Goal: Find specific page/section: Find specific page/section

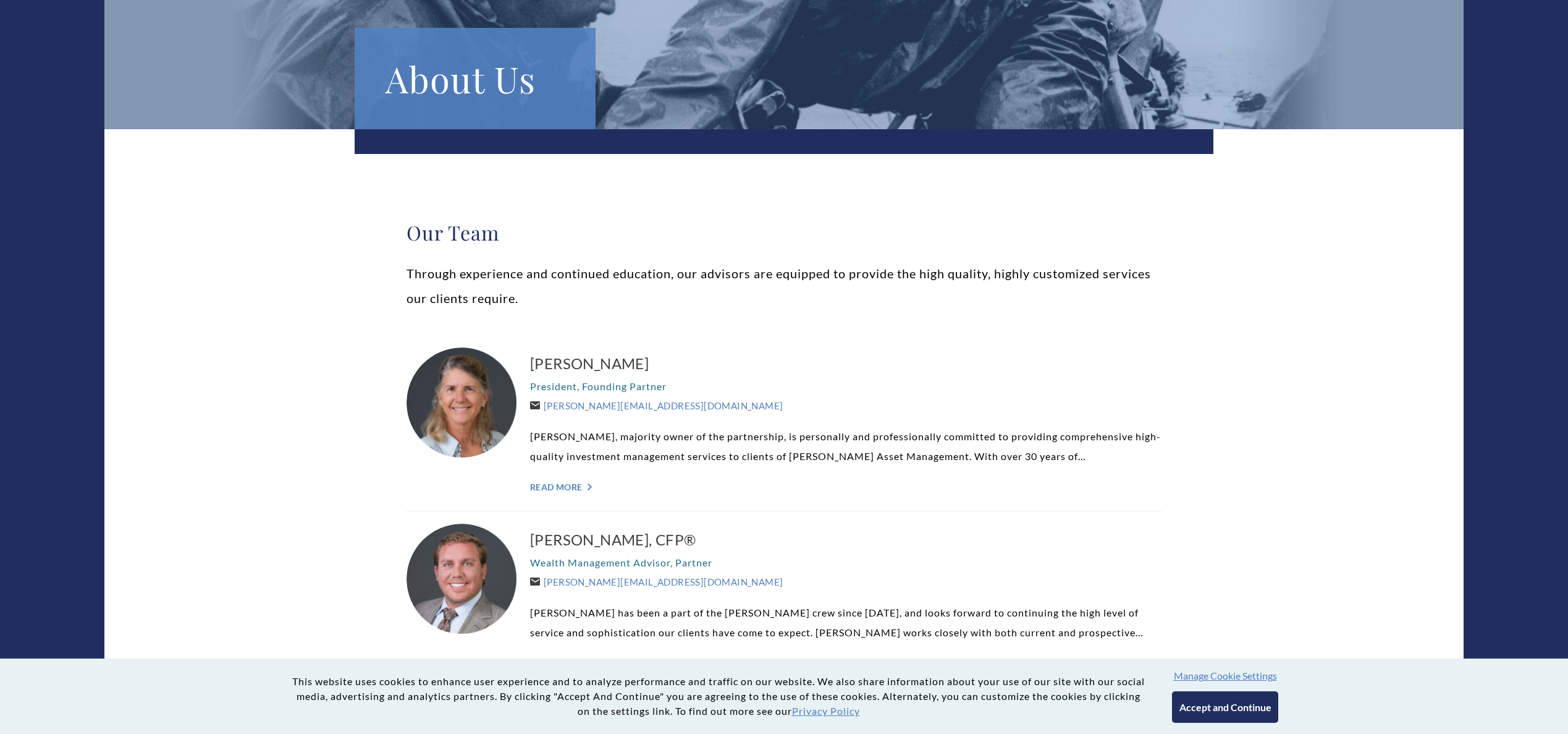
scroll to position [278, 0]
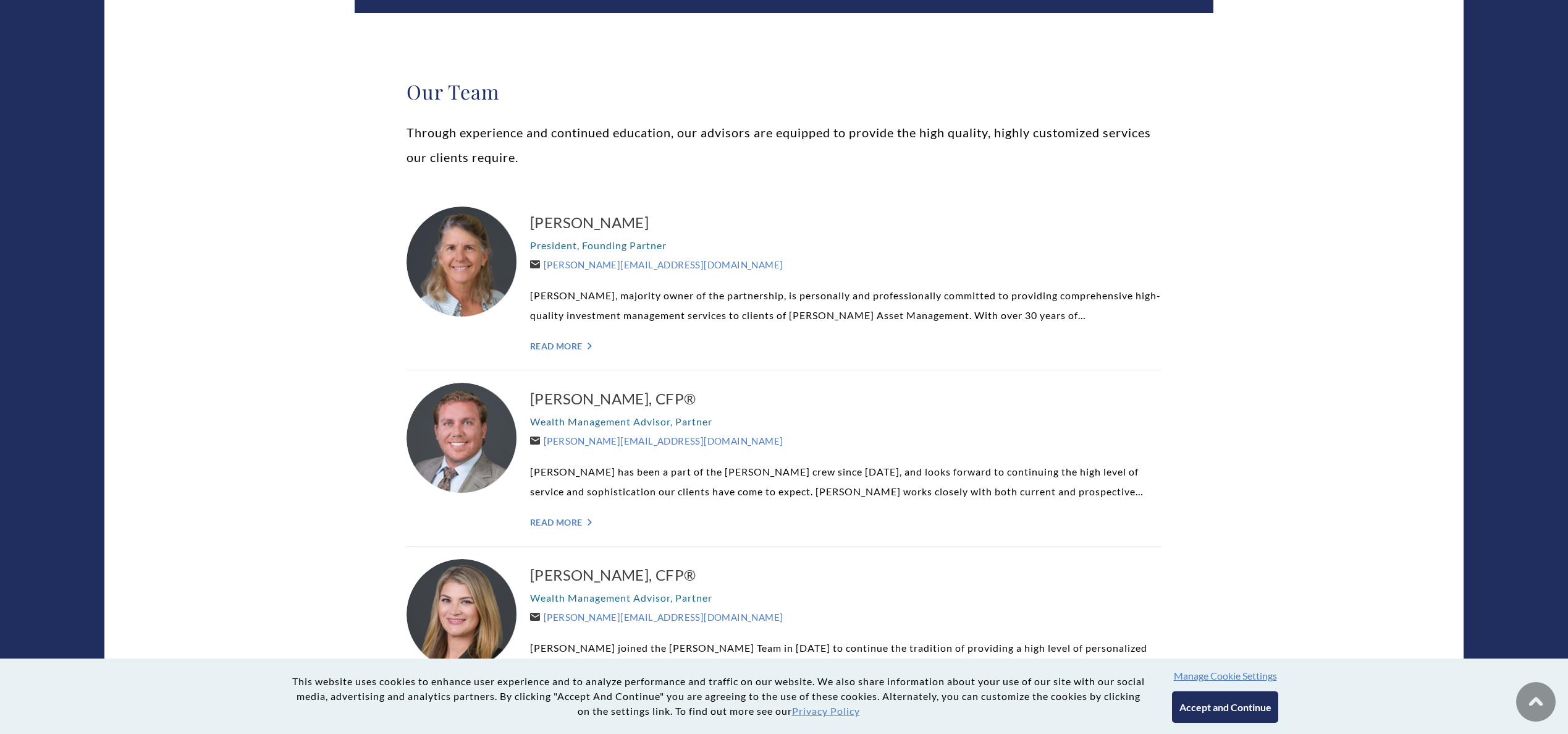
click at [1253, 714] on button "Accept and Continue" at bounding box center [1225, 707] width 106 height 32
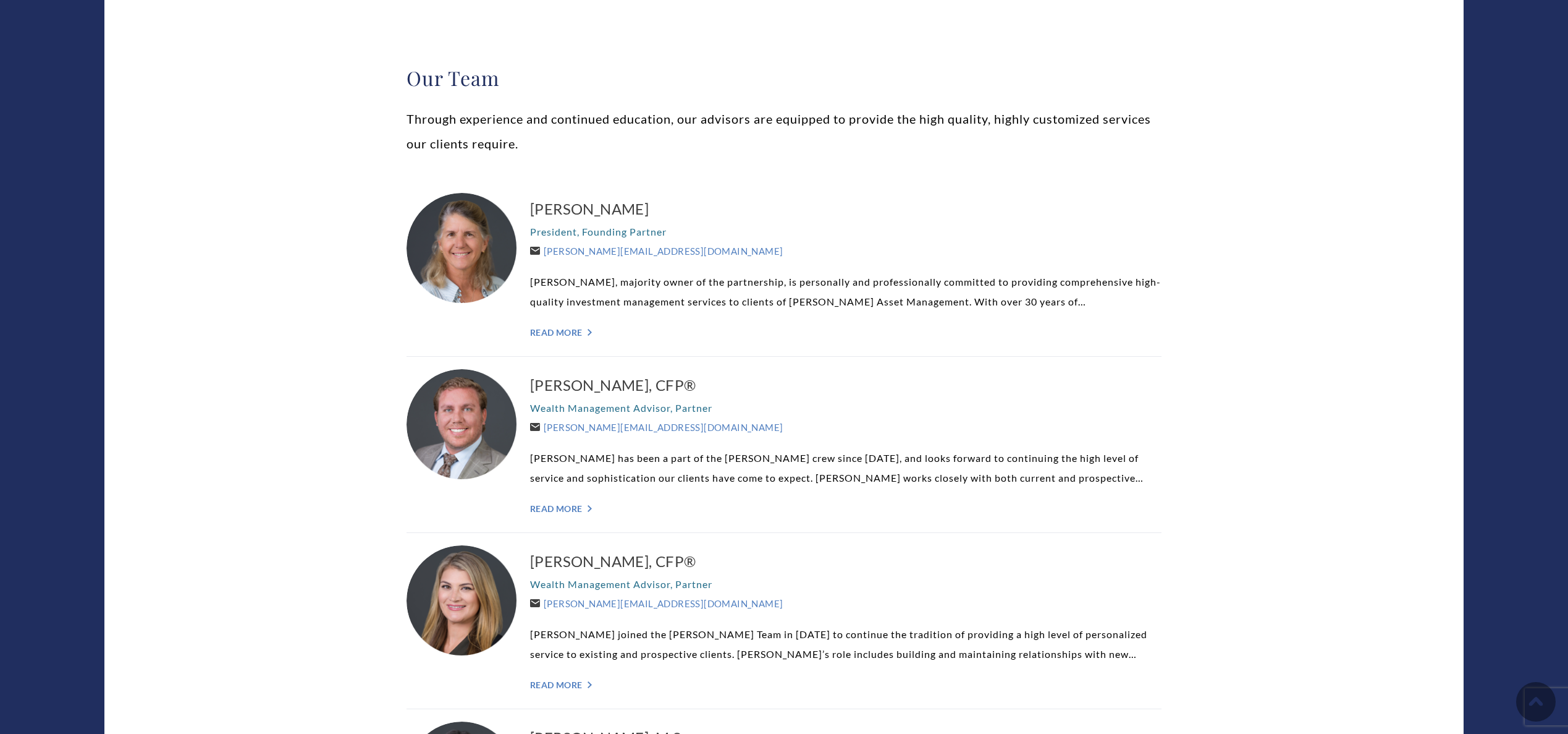
scroll to position [185, 0]
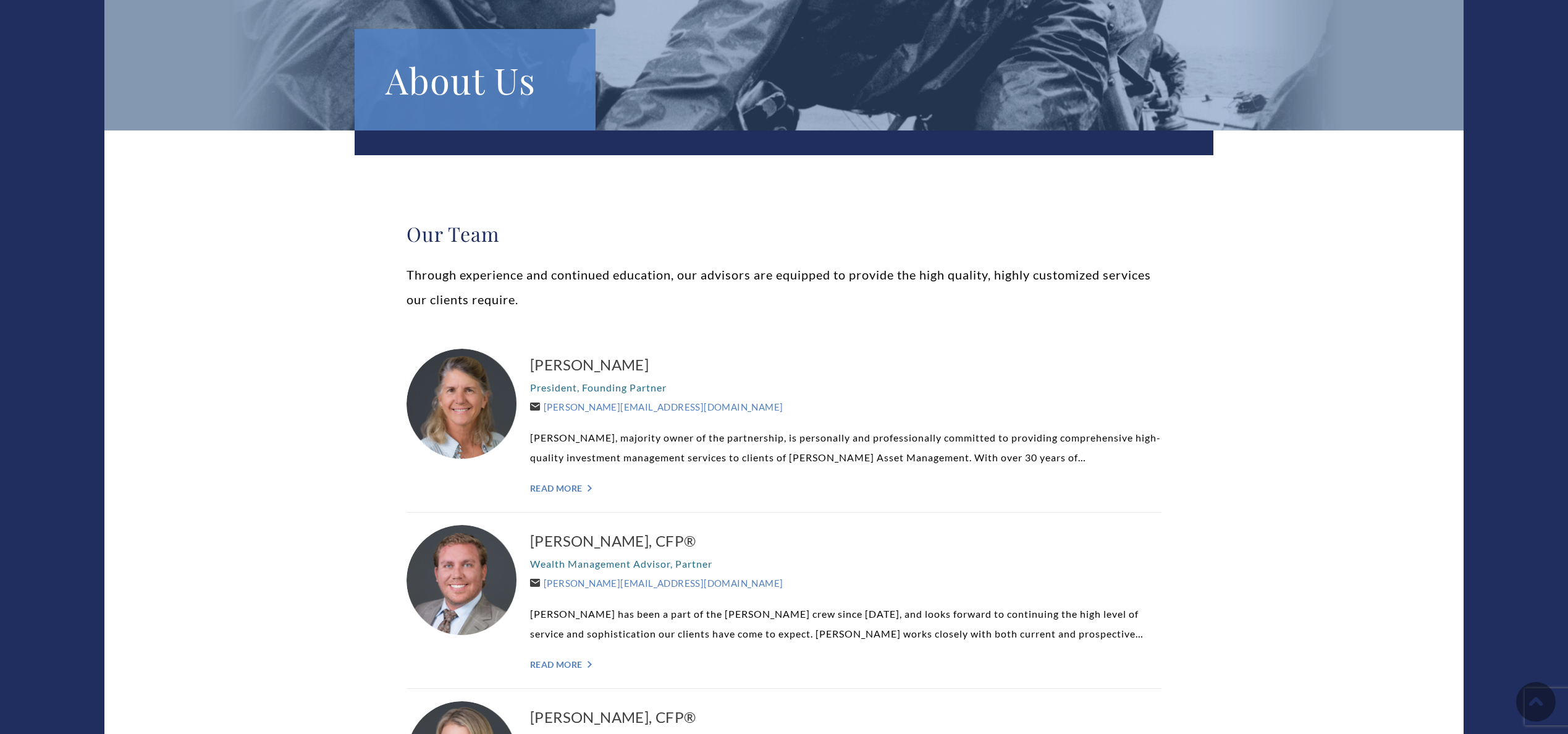
scroll to position [0, 0]
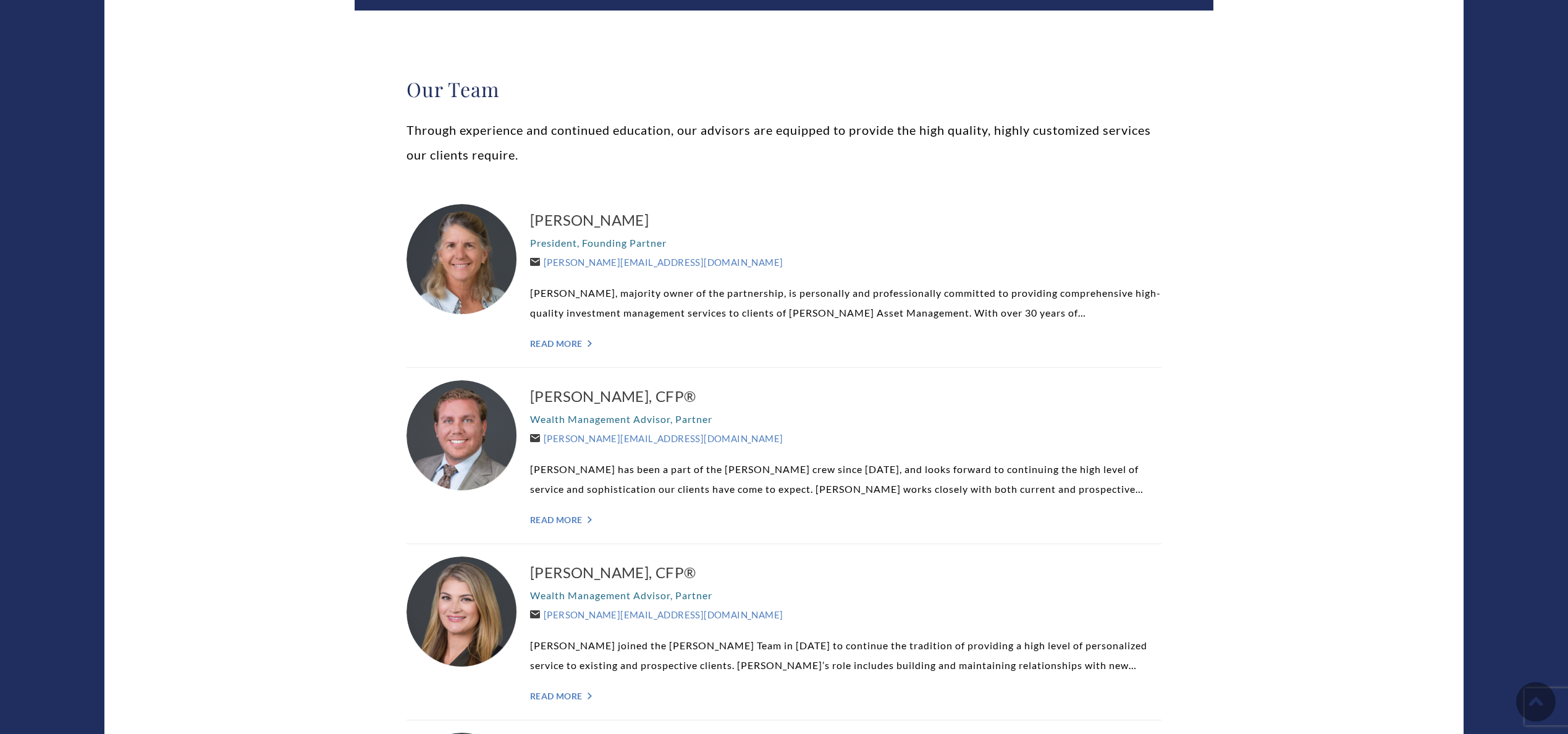
scroll to position [185, 0]
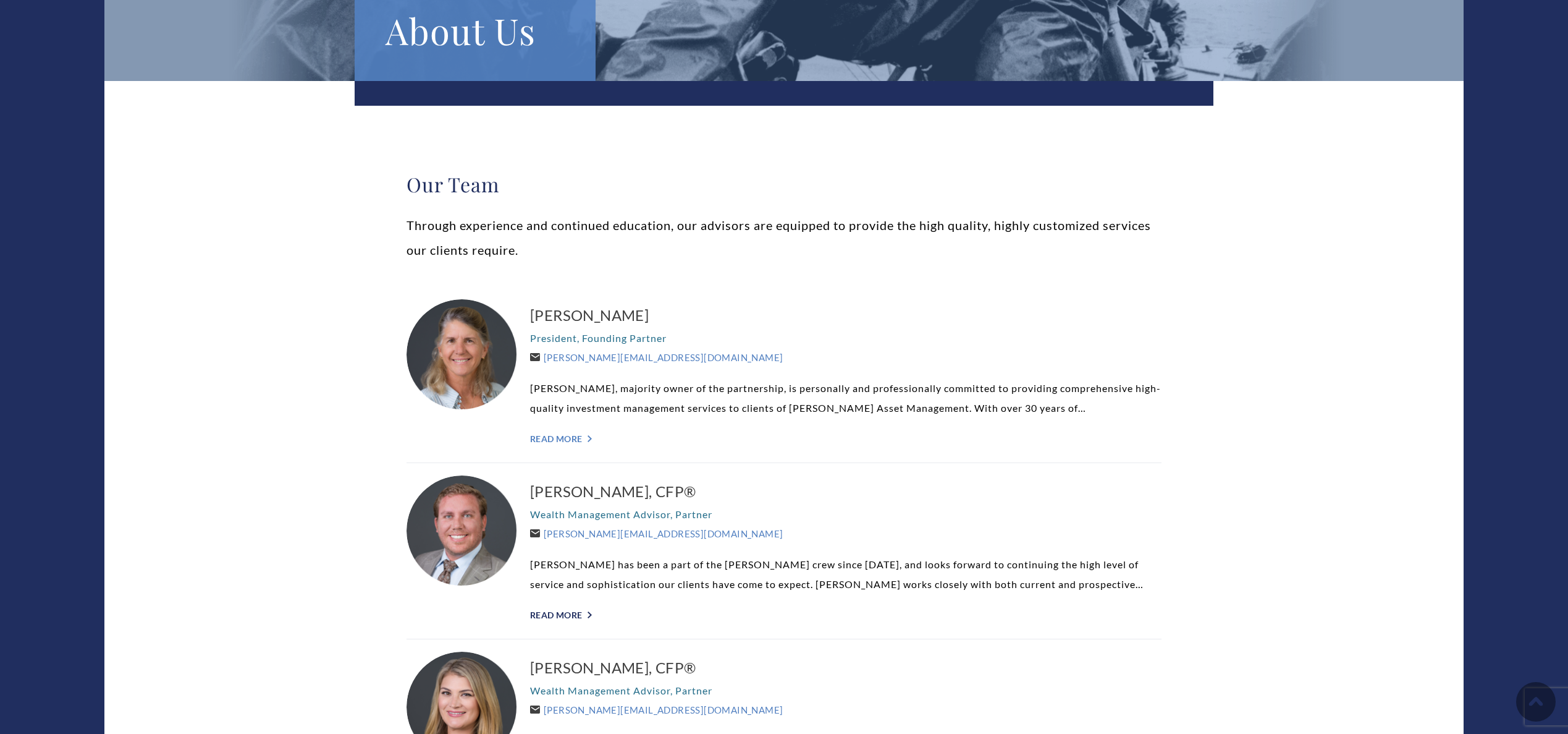
click at [569, 617] on link "Read More ">" at bounding box center [845, 614] width 631 height 11
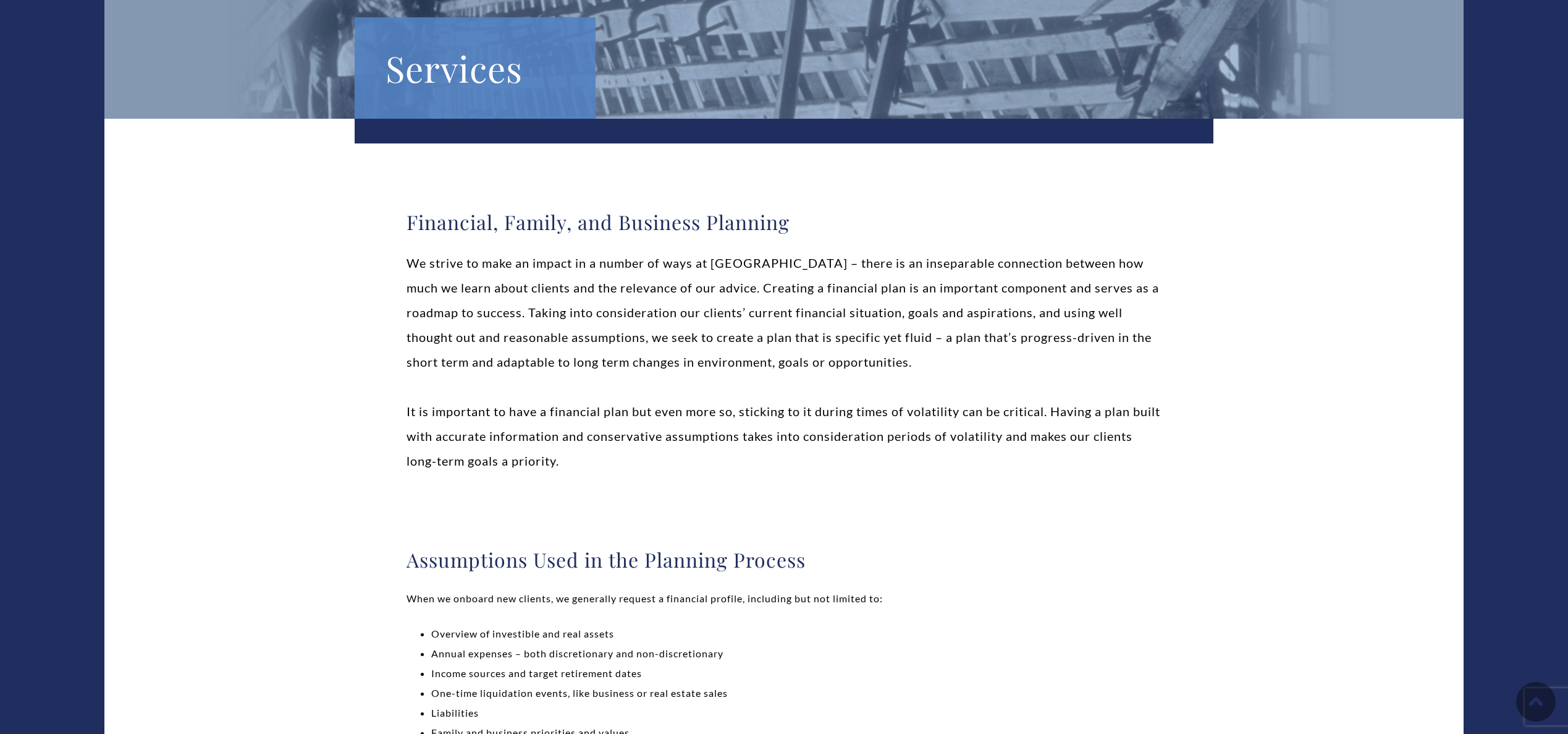
scroll to position [185, 0]
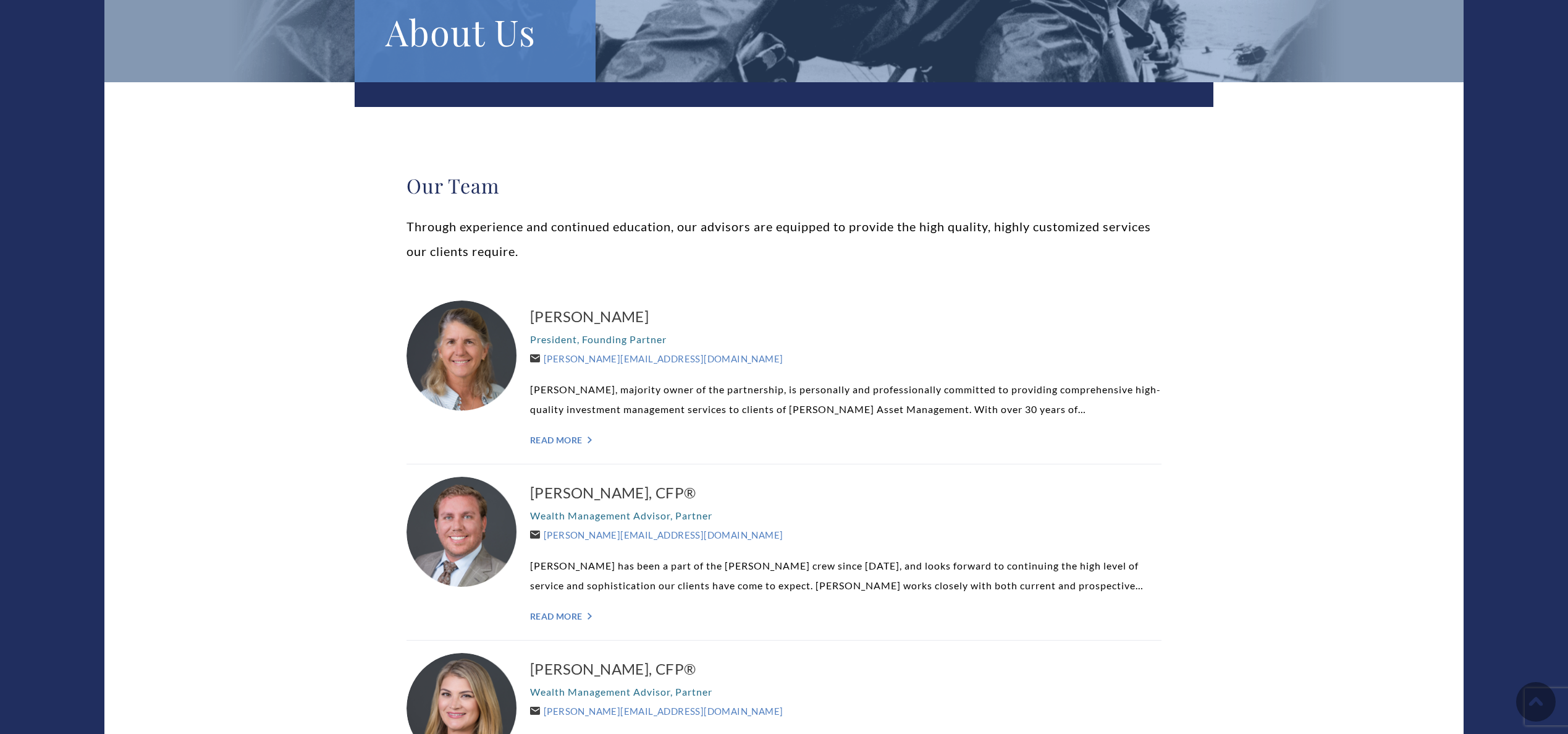
scroll to position [369, 0]
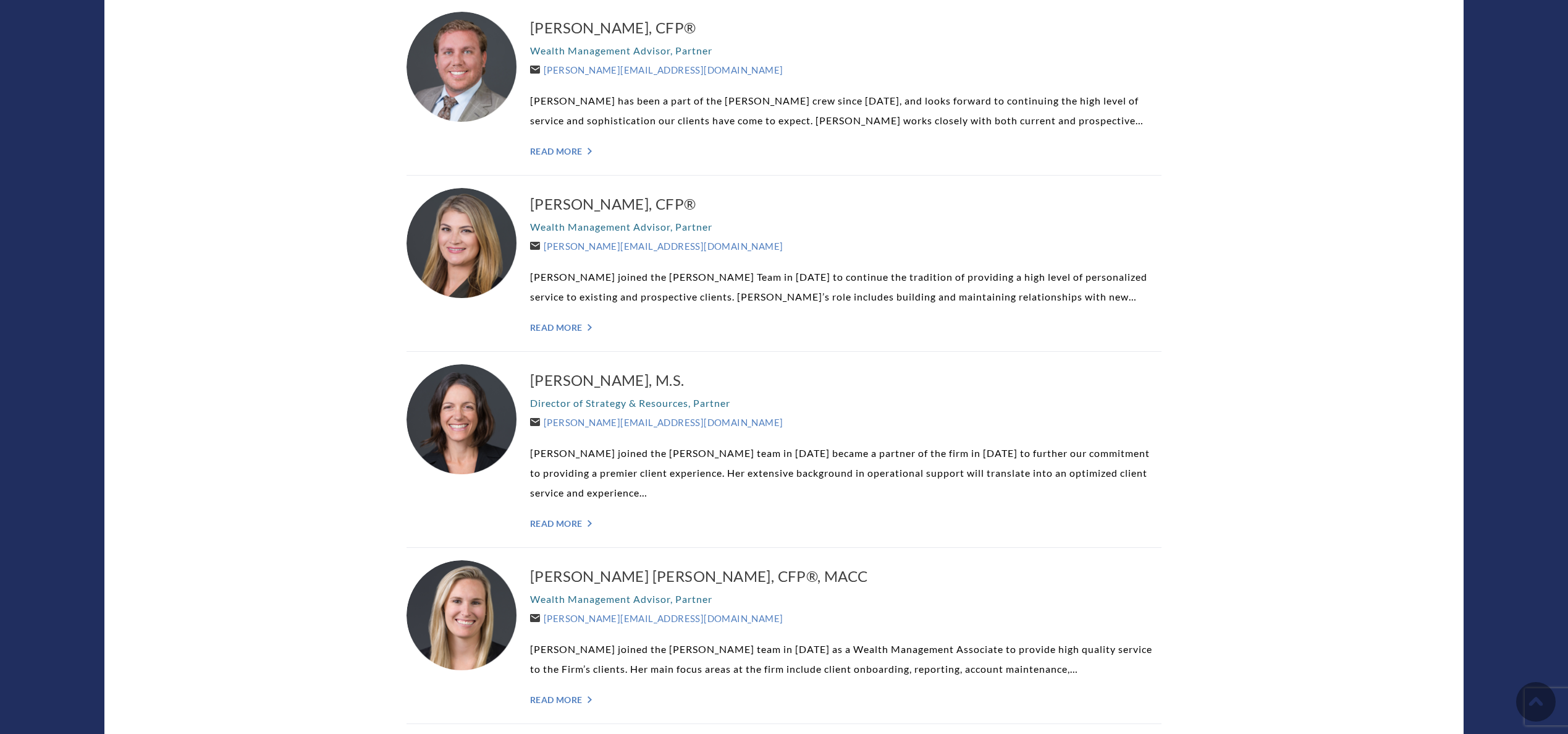
scroll to position [927, 0]
